Goal: Task Accomplishment & Management: Manage account settings

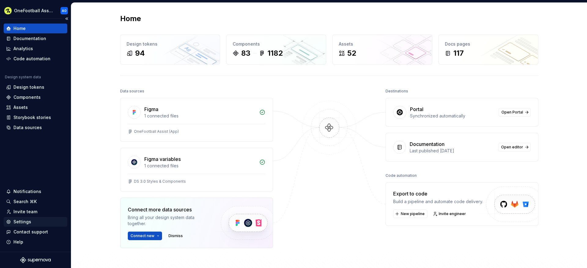
click at [20, 220] on div "Settings" at bounding box center [22, 221] width 18 height 6
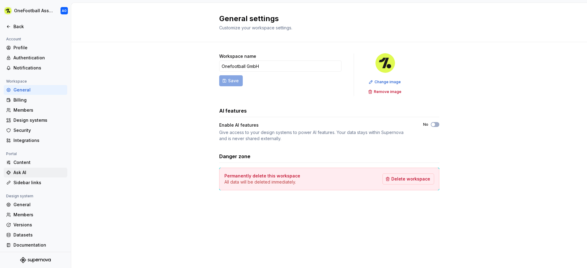
click at [22, 173] on div "Ask AI" at bounding box center [38, 172] width 51 height 6
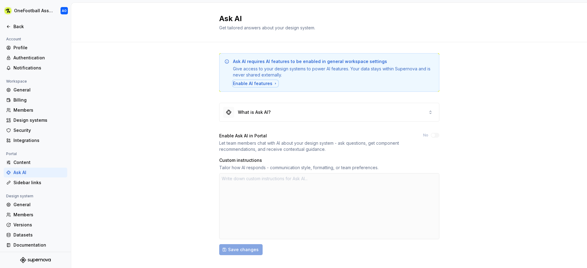
click at [259, 84] on div "Enable AI features" at bounding box center [255, 83] width 45 height 6
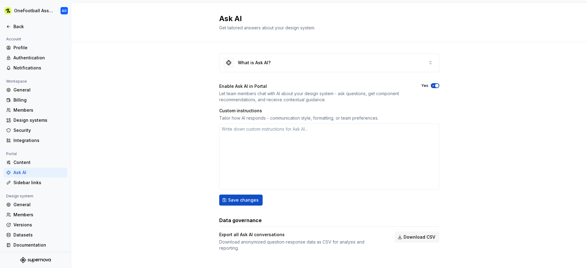
type textarea "*"
click at [34, 94] on div "General" at bounding box center [36, 90] width 64 height 10
